Goal: Task Accomplishment & Management: Complete application form

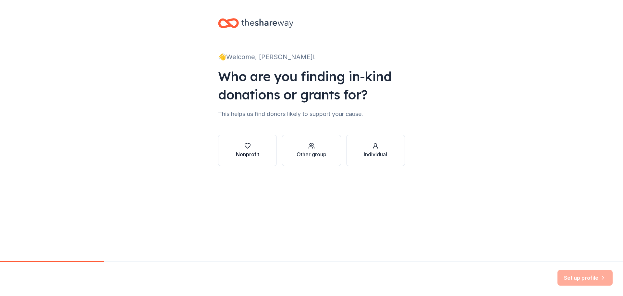
click at [248, 145] on icon "button" at bounding box center [247, 146] width 6 height 6
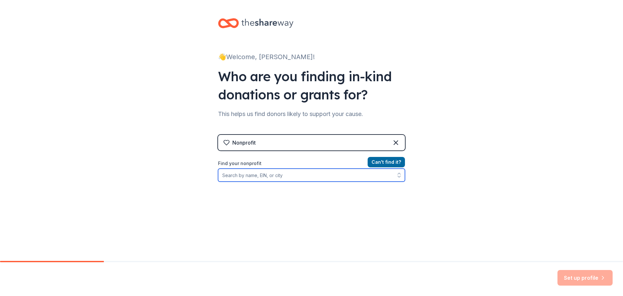
click at [237, 177] on input "Find your nonprofit" at bounding box center [311, 174] width 187 height 13
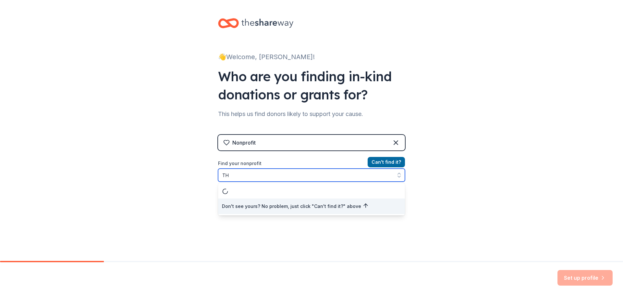
type input "T"
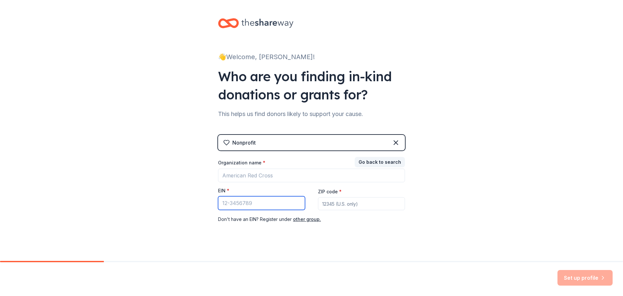
click at [225, 204] on input "EIN *" at bounding box center [261, 203] width 87 height 14
paste input "83-1284489"
type input "83-1284489"
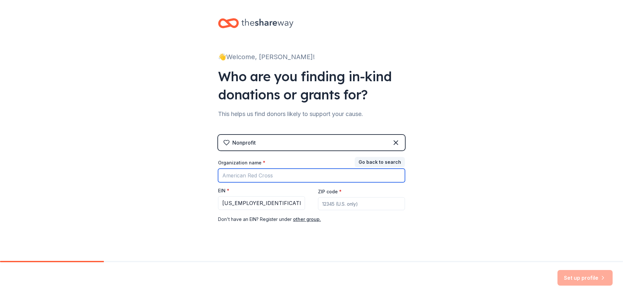
click at [238, 174] on input "Organization name *" at bounding box center [311, 175] width 187 height 14
type input "THE MARSHALL SCHOOL"
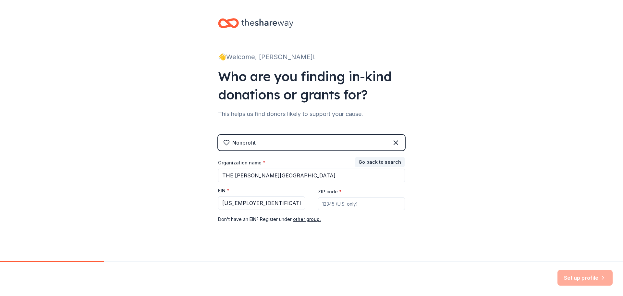
click at [341, 203] on input "ZIP code *" at bounding box center [361, 203] width 87 height 13
type input "22407"
click at [582, 276] on button "Set up profile" at bounding box center [585, 278] width 55 height 16
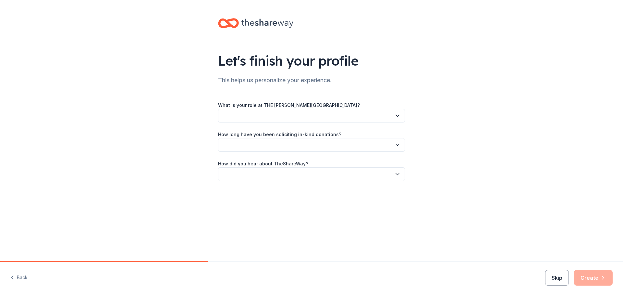
click at [396, 115] on icon "button" at bounding box center [397, 116] width 3 height 2
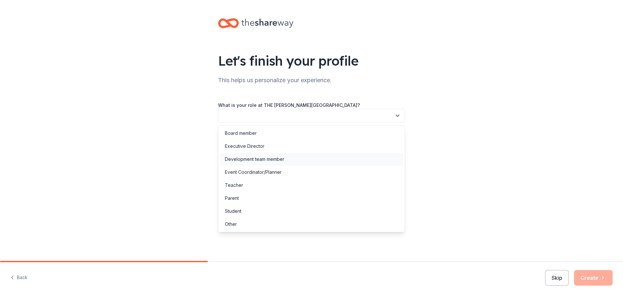
click at [249, 158] on div "Development team member" at bounding box center [254, 159] width 59 height 8
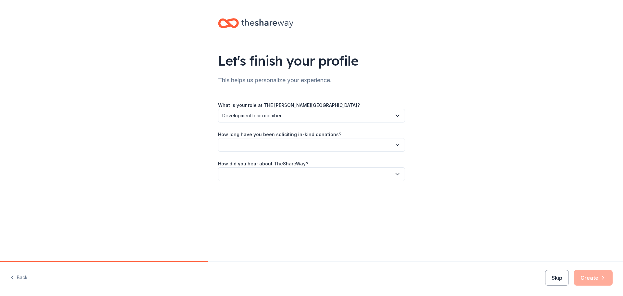
click at [397, 143] on icon "button" at bounding box center [397, 145] width 6 height 6
click at [250, 189] on div "2 to 5 years" at bounding box center [312, 188] width 184 height 13
click at [398, 144] on icon "button" at bounding box center [397, 145] width 6 height 6
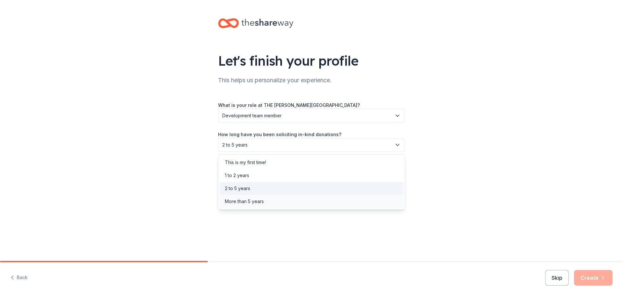
click at [257, 204] on div "More than 5 years" at bounding box center [244, 201] width 39 height 8
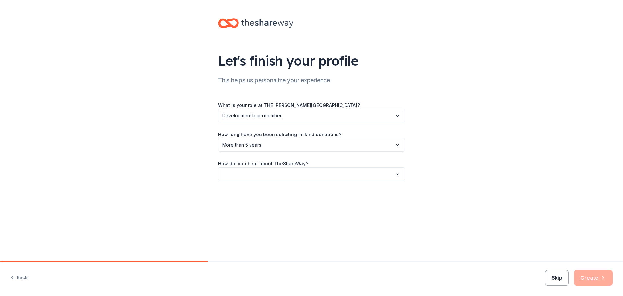
drag, startPoint x: 244, startPoint y: 171, endPoint x: 240, endPoint y: 171, distance: 4.3
click at [244, 171] on button "button" at bounding box center [311, 174] width 187 height 14
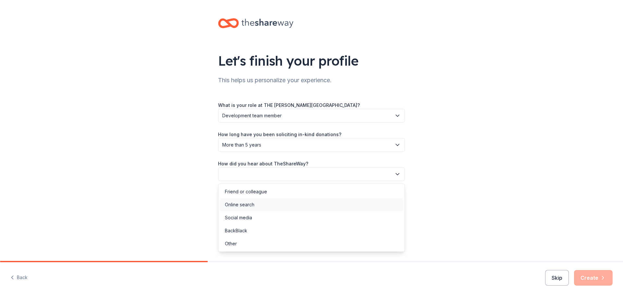
click at [238, 205] on div "Online search" at bounding box center [240, 205] width 30 height 8
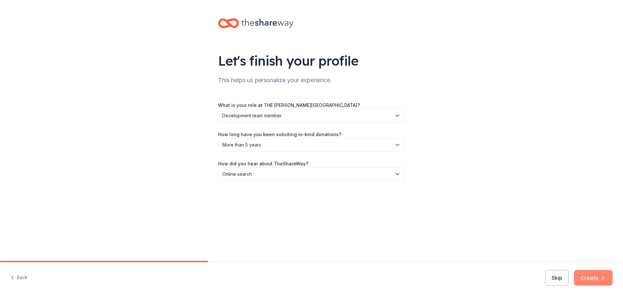
click at [591, 277] on button "Create" at bounding box center [593, 278] width 39 height 16
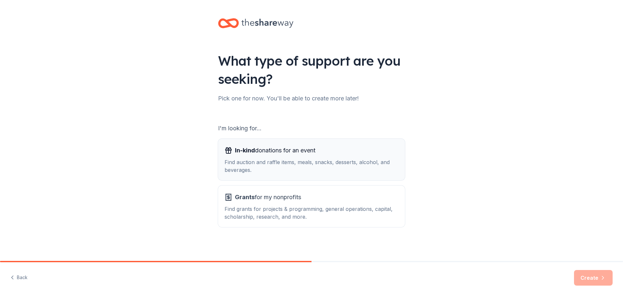
click at [256, 156] on div "In-kind donations for an event Find auction and raffle items, meals, snacks, de…" at bounding box center [312, 159] width 174 height 29
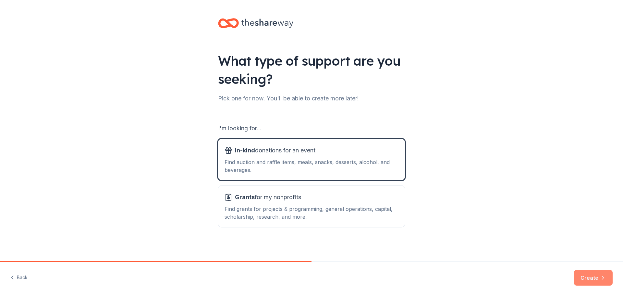
click at [591, 279] on button "Create" at bounding box center [593, 278] width 39 height 16
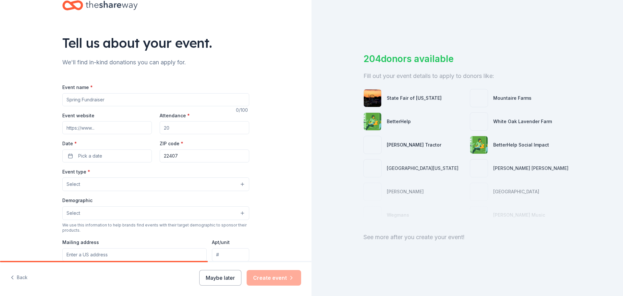
scroll to position [32, 0]
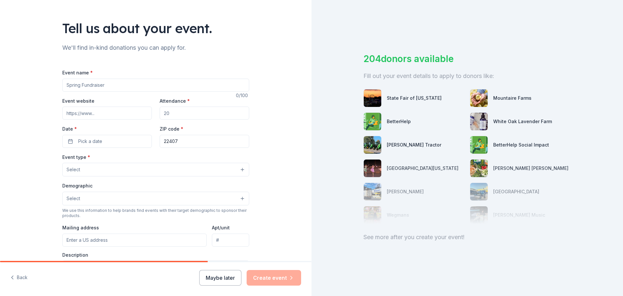
click at [71, 85] on input "Event name *" at bounding box center [155, 85] width 187 height 13
type input "Pohanka Christmas Tree Auction"
click at [86, 110] on input "Event website" at bounding box center [107, 112] width 90 height 13
click at [184, 114] on input "Attendance *" at bounding box center [205, 112] width 90 height 13
type input "100"
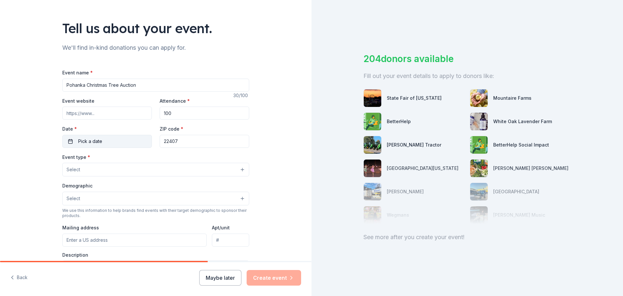
click at [97, 138] on span "Pick a date" at bounding box center [90, 141] width 24 height 8
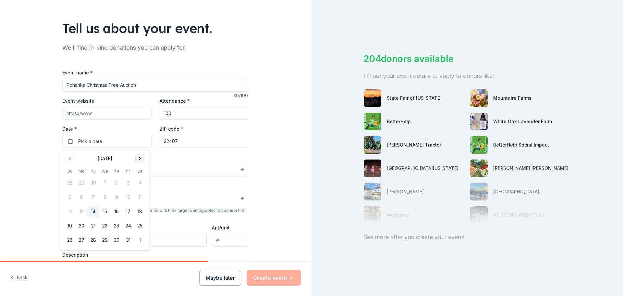
click at [139, 157] on button "Go to next month" at bounding box center [139, 158] width 9 height 9
click at [141, 158] on button "Go to next month" at bounding box center [139, 158] width 9 height 9
click at [138, 198] on button "13" at bounding box center [140, 197] width 12 height 12
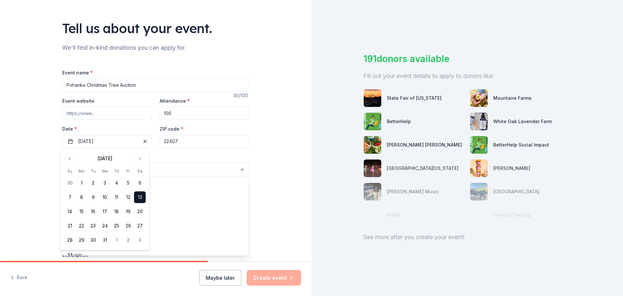
click at [178, 168] on button "Select" at bounding box center [155, 170] width 187 height 14
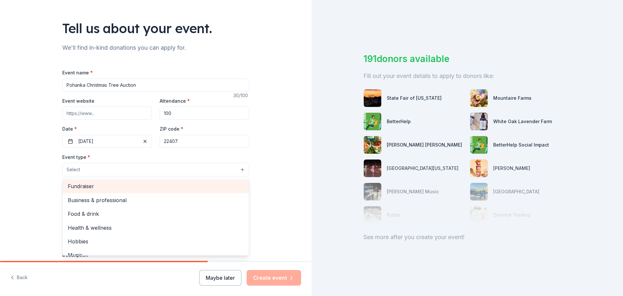
click at [81, 185] on span "Fundraiser" at bounding box center [156, 186] width 176 height 8
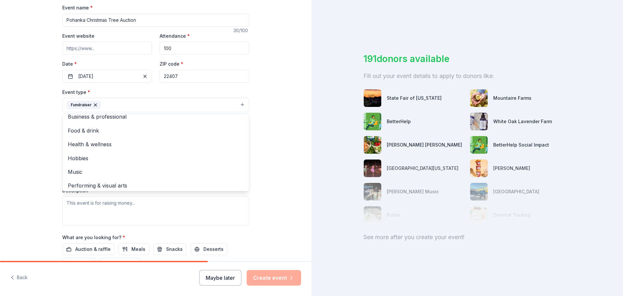
scroll to position [8, 0]
click at [274, 170] on div "Tell us about your event. We'll find in-kind donations you can apply for. Event…" at bounding box center [156, 119] width 312 height 433
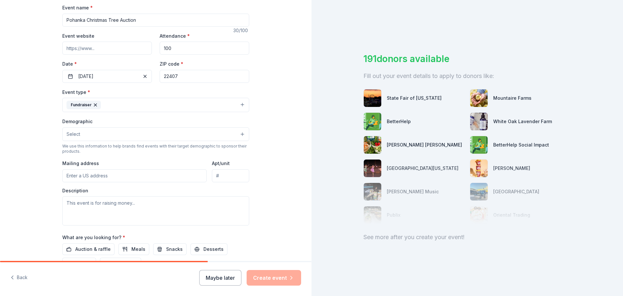
click at [240, 133] on button "Select" at bounding box center [155, 134] width 187 height 14
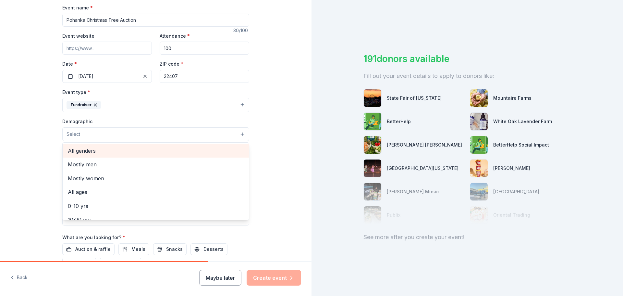
click at [82, 151] on span "All genders" at bounding box center [156, 150] width 176 height 8
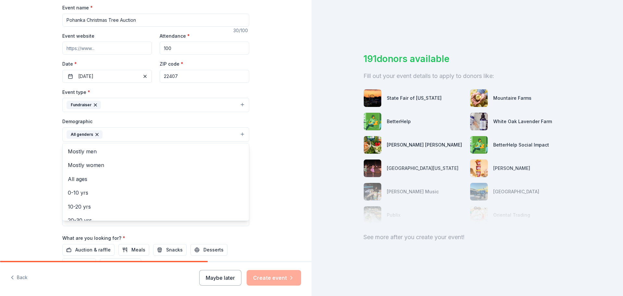
click at [271, 144] on div "Tell us about your event. We'll find in-kind donations you can apply for. Event…" at bounding box center [156, 119] width 312 height 433
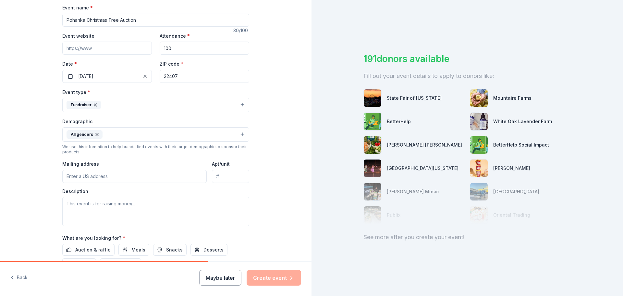
click at [111, 178] on input "Mailing address" at bounding box center [134, 176] width 144 height 13
type input "4510 Plank Rd, Suite 100"
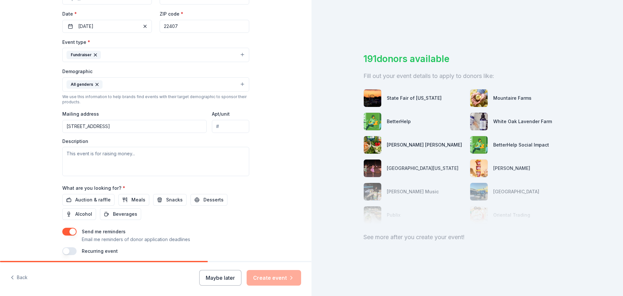
scroll to position [162, 0]
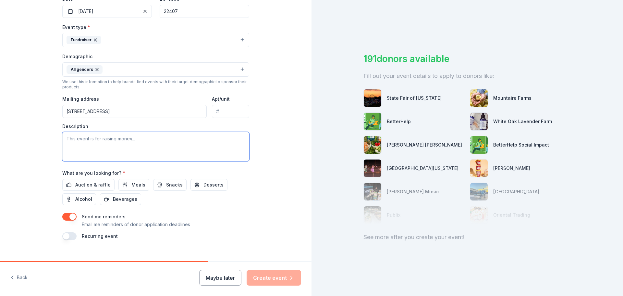
click at [80, 139] on textarea at bounding box center [155, 146] width 187 height 29
paste textarea "The Marshall School, a registered 501(c)(3) nonprofit dedicated to educating th…"
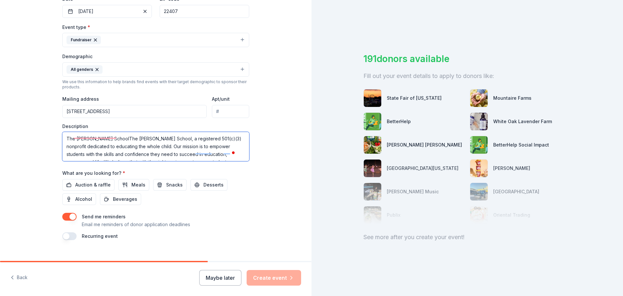
scroll to position [0, 0]
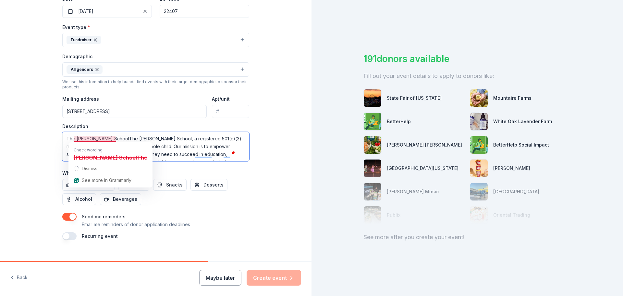
drag, startPoint x: 108, startPoint y: 138, endPoint x: 55, endPoint y: 136, distance: 53.6
click at [55, 136] on div "Tell us about your event. We'll find in-kind donations you can apply for. Event…" at bounding box center [156, 54] width 208 height 433
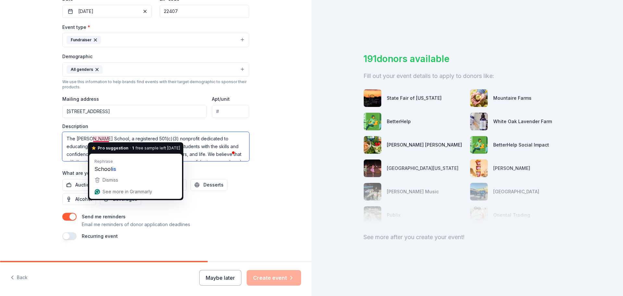
click at [112, 140] on textarea "The Marshall School, a registered 501(c)(3) nonprofit dedicated to educating th…" at bounding box center [155, 146] width 187 height 29
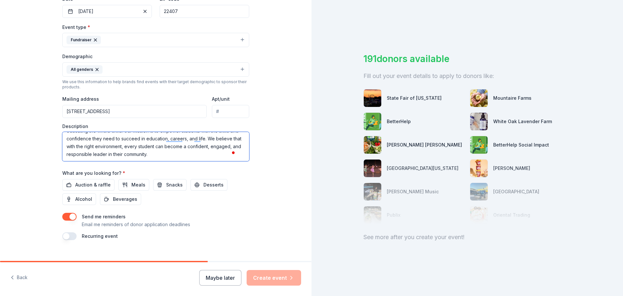
click at [162, 154] on textarea "The Marshall School, is a registered 501(c)(3) nonprofit dedicated to educating…" at bounding box center [155, 146] width 187 height 29
paste textarea "Your contribution will directly support the students at The Marshall School— a …"
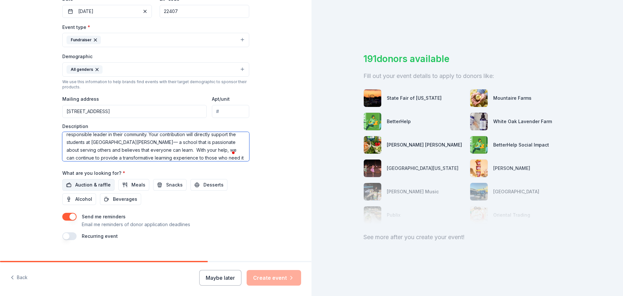
type textarea "The Marshall School, is a registered 501(c)(3) nonprofit dedicated to educating…"
click at [89, 183] on span "Auction & raffle" at bounding box center [92, 185] width 35 height 8
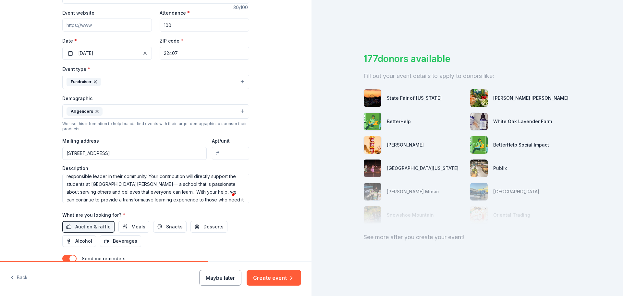
scroll to position [158, 0]
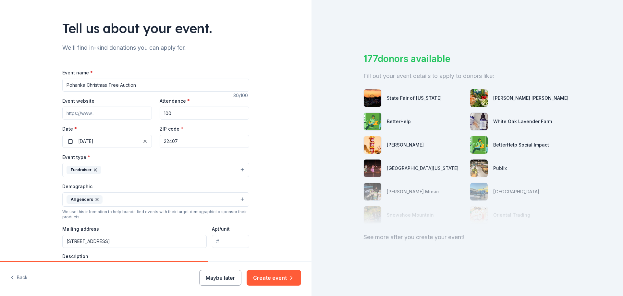
click at [98, 111] on input "Event website" at bounding box center [107, 112] width 90 height 13
click at [65, 114] on input "Event website" at bounding box center [107, 112] width 90 height 13
paste input "https://themarshallschool.org/"
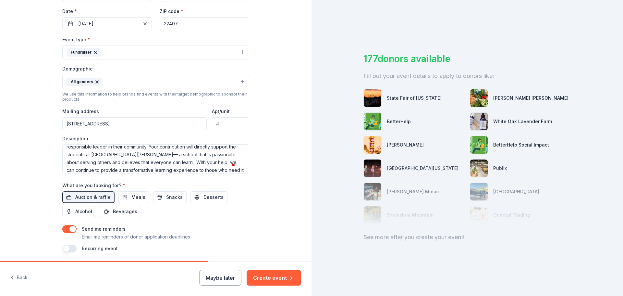
scroll to position [162, 0]
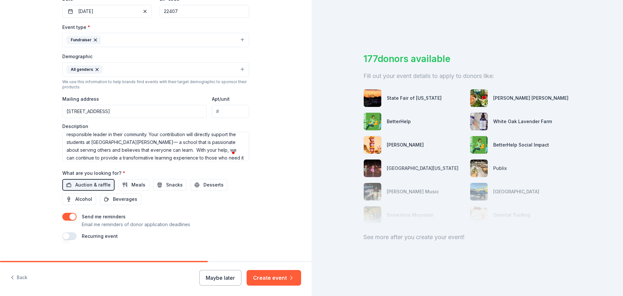
type input "https://themarshallschool.org/"
click at [239, 112] on input "Apt/unit" at bounding box center [230, 111] width 37 height 13
type input "100"
drag, startPoint x: 93, startPoint y: 112, endPoint x: 177, endPoint y: 109, distance: 83.5
click at [177, 109] on input "4510 Plank Rd, Suite 100" at bounding box center [134, 111] width 144 height 13
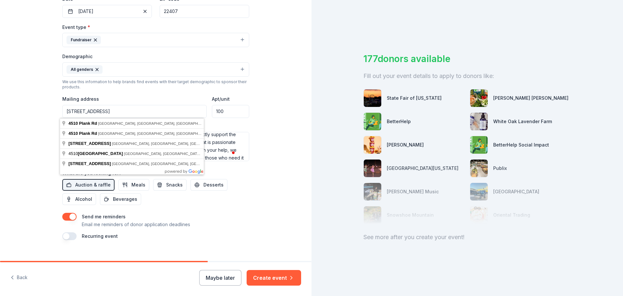
click at [254, 107] on div "Tell us about your event. We'll find in-kind donations you can apply for. Event…" at bounding box center [156, 54] width 208 height 433
click at [111, 110] on input "4510 Plank Rd" at bounding box center [134, 111] width 144 height 13
type input "4510 Plank Road, Fredericksburg, VA, 22407"
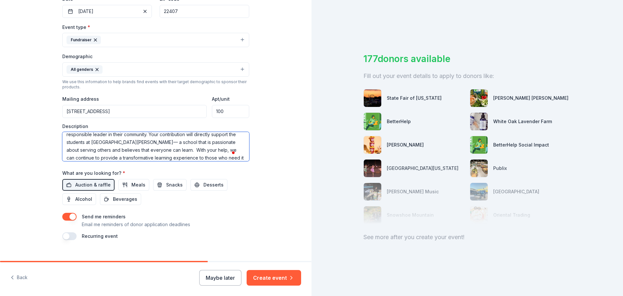
scroll to position [39, 0]
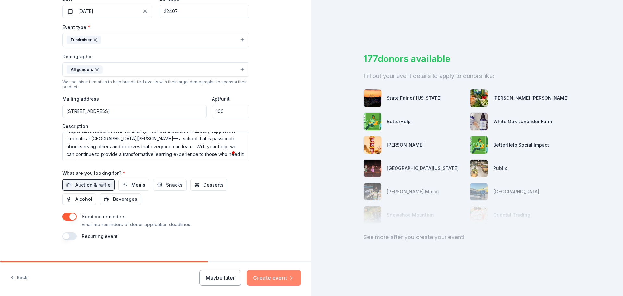
click at [276, 276] on button "Create event" at bounding box center [274, 278] width 55 height 16
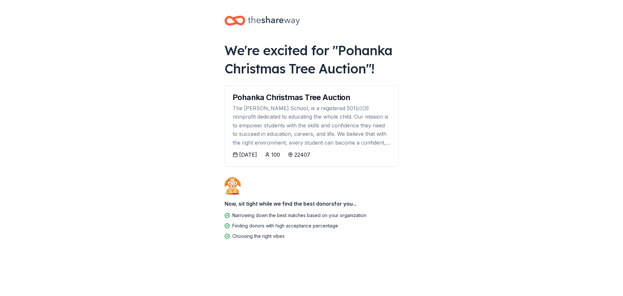
click at [340, 125] on div "The Marshall School, is a registered 501(c)(3) nonprofit dedicated to educating…" at bounding box center [312, 125] width 158 height 43
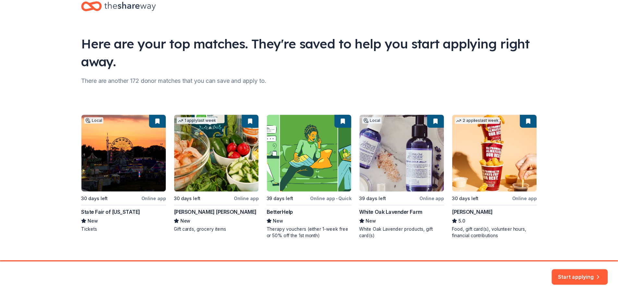
scroll to position [28, 0]
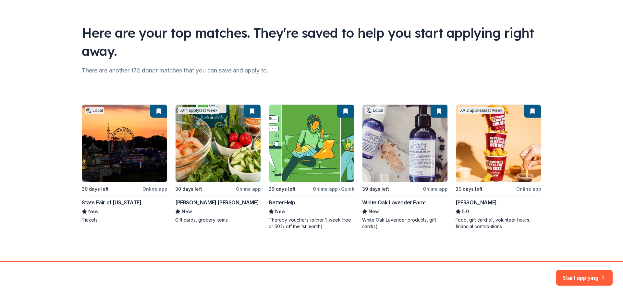
click at [192, 203] on div "Local 30 days left Online app State Fair of Virginia New Tickets 1 apply last w…" at bounding box center [312, 166] width 460 height 125
click at [583, 274] on button "Start applying" at bounding box center [584, 274] width 56 height 16
click at [573, 276] on div "Start applying" at bounding box center [584, 278] width 56 height 16
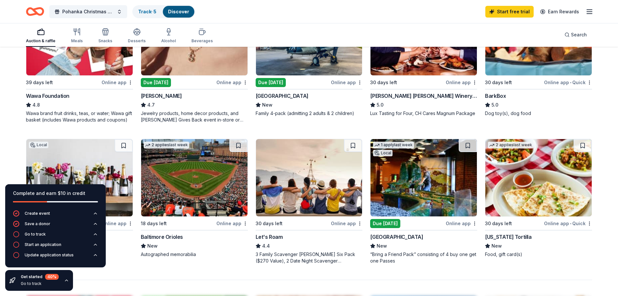
scroll to position [355, 0]
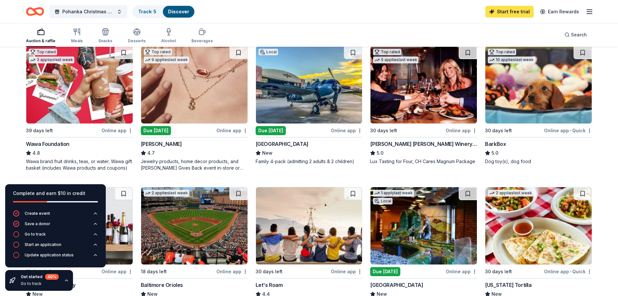
click at [516, 11] on link "Start free trial" at bounding box center [510, 12] width 48 height 12
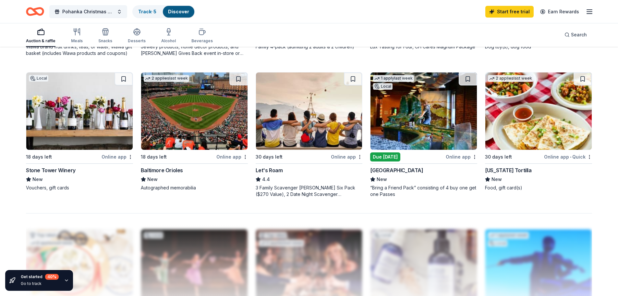
scroll to position [487, 0]
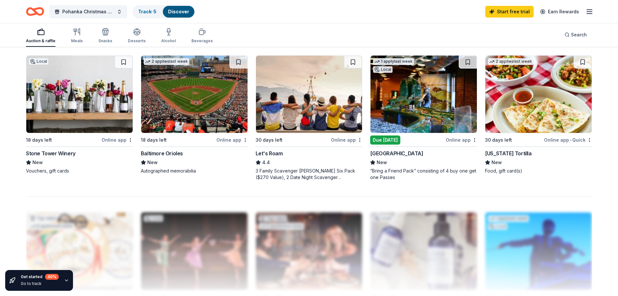
click at [342, 140] on div "Online app" at bounding box center [346, 140] width 31 height 8
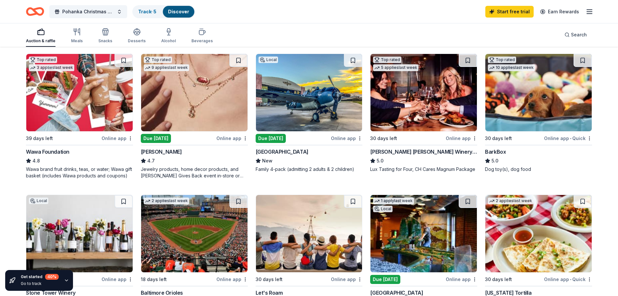
scroll to position [390, 0]
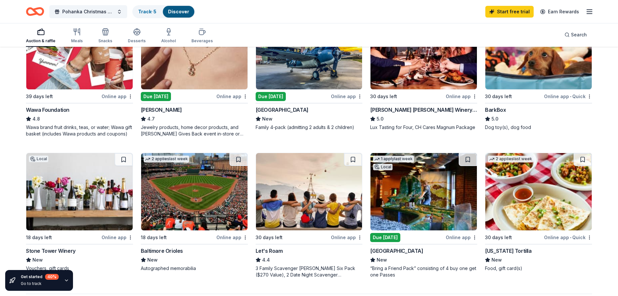
click at [268, 252] on div "Let's Roam" at bounding box center [269, 251] width 27 height 8
click at [401, 250] on div "[GEOGRAPHIC_DATA]" at bounding box center [396, 251] width 53 height 8
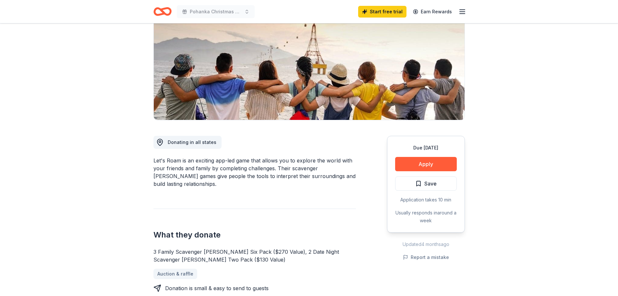
scroll to position [97, 0]
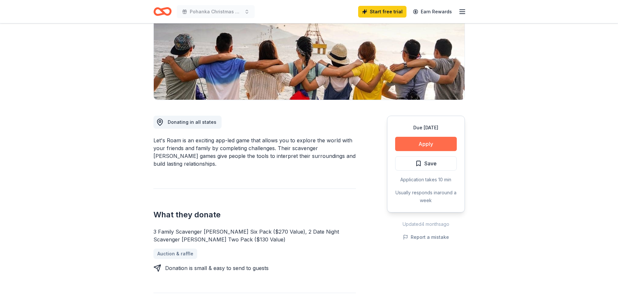
click at [428, 141] on button "Apply" at bounding box center [426, 144] width 62 height 14
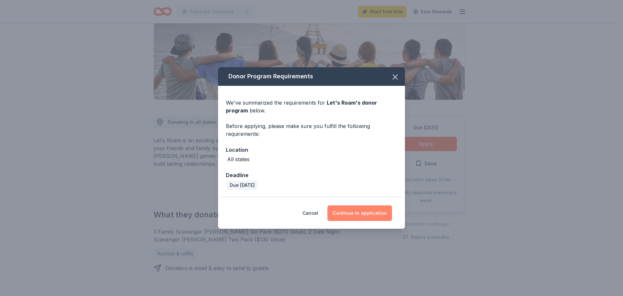
click at [361, 212] on button "Continue to application" at bounding box center [360, 213] width 65 height 16
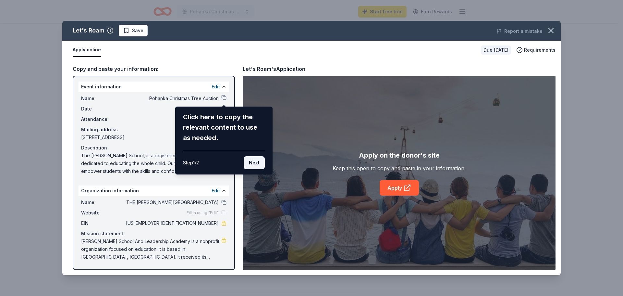
click at [256, 161] on button "Next" at bounding box center [254, 162] width 21 height 13
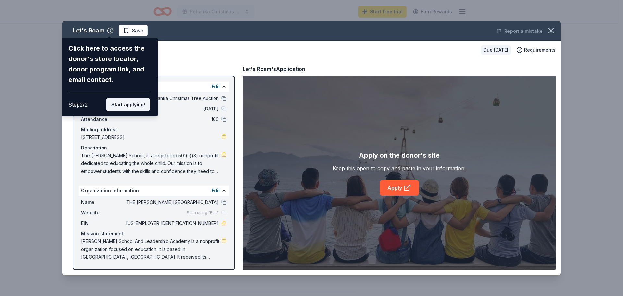
click at [132, 102] on button "Start applying!" at bounding box center [128, 104] width 44 height 13
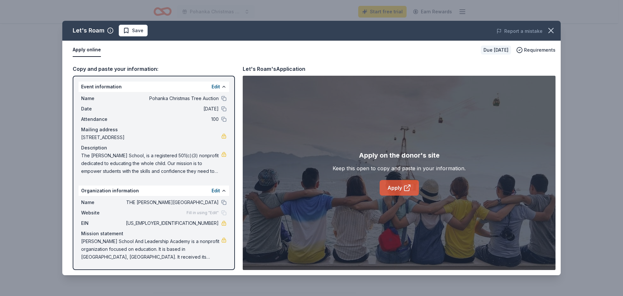
click at [398, 185] on link "Apply" at bounding box center [399, 188] width 39 height 16
click at [551, 30] on icon "button" at bounding box center [551, 30] width 9 height 9
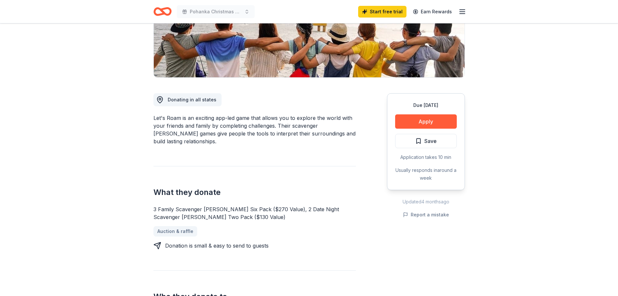
scroll to position [162, 0]
